Goal: Check status

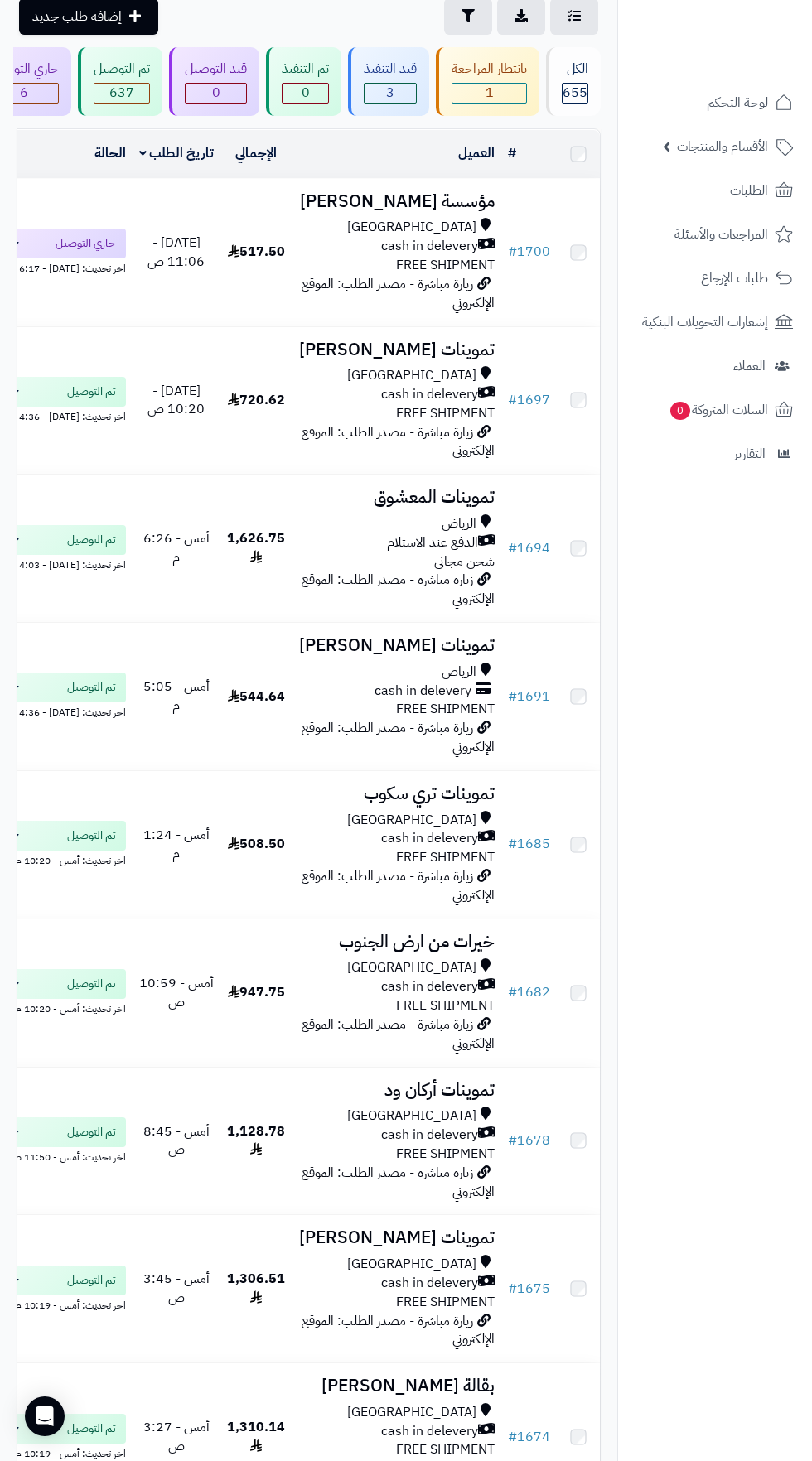
scroll to position [0, -1]
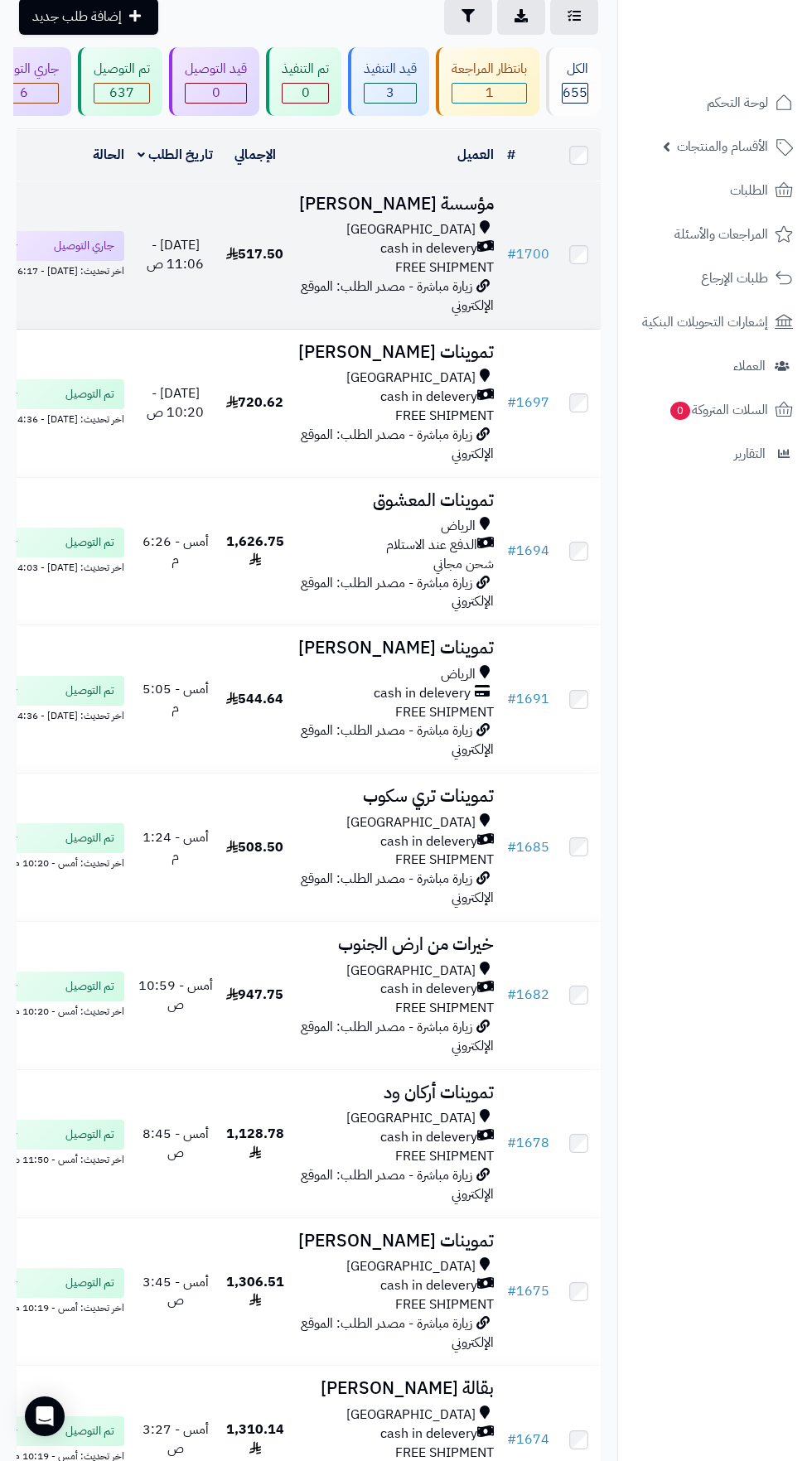
click at [381, 283] on span "زيارة مباشرة - مصدر الطلب: الموقع الإلكتروني" at bounding box center [397, 295] width 193 height 39
click at [400, 276] on span "زيارة مباشرة - مصدر الطلب: الموقع الإلكتروني" at bounding box center [397, 295] width 193 height 39
click at [417, 248] on span "cash in delevery" at bounding box center [429, 249] width 97 height 19
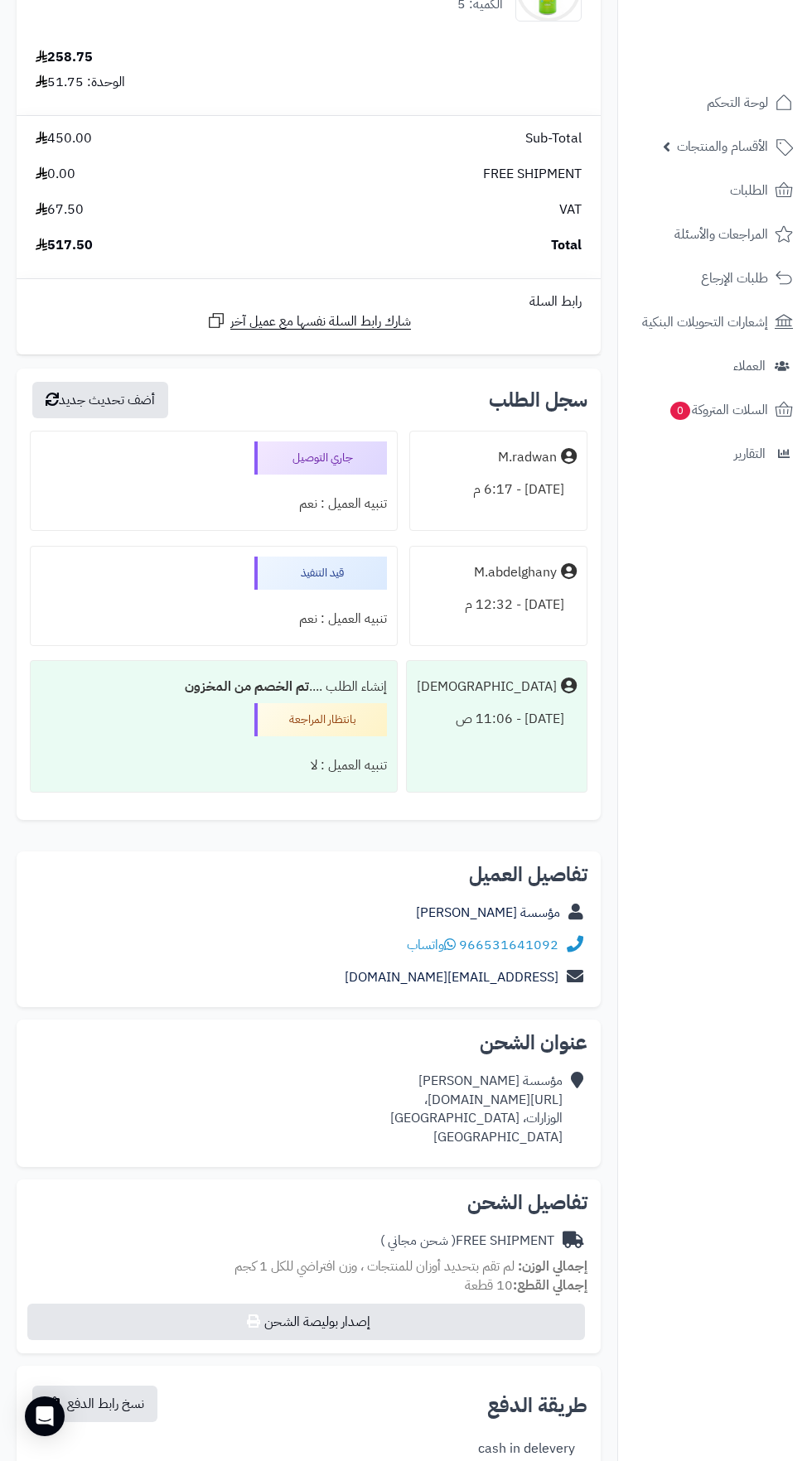
scroll to position [452, 0]
